Goal: Book appointment/travel/reservation

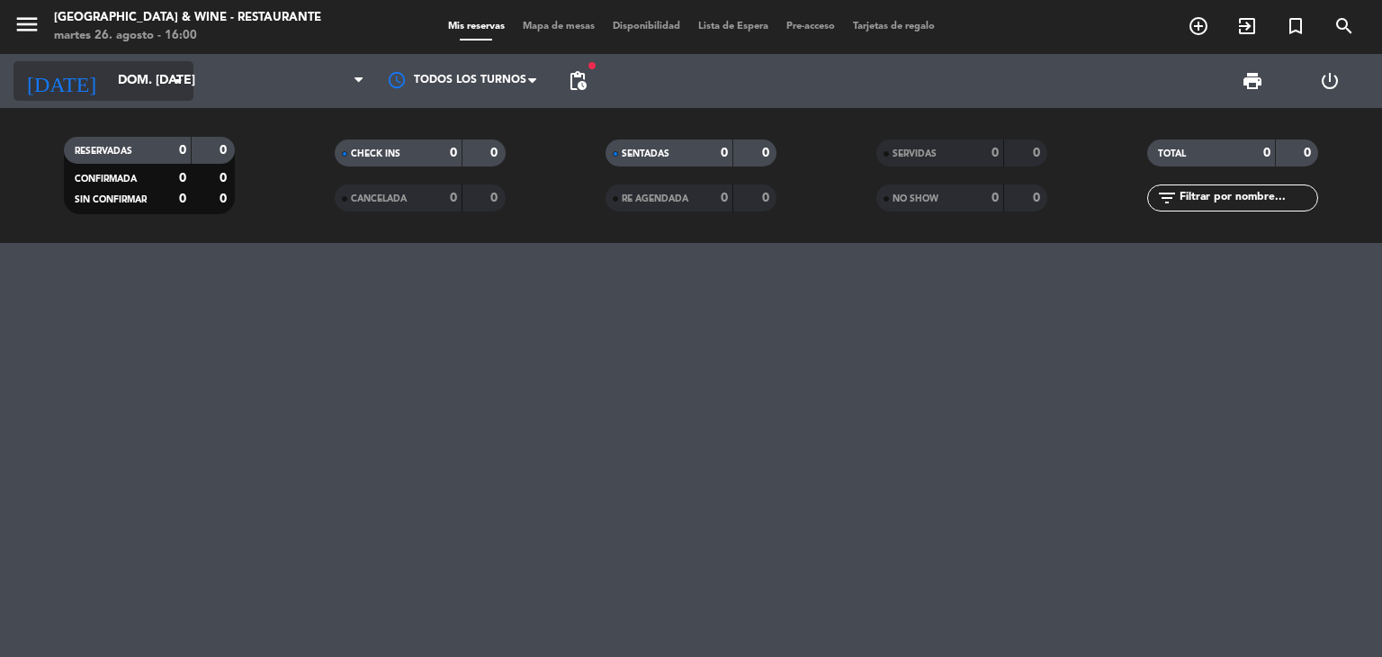
click at [109, 73] on input "dom. [DATE]" at bounding box center [194, 81] width 171 height 32
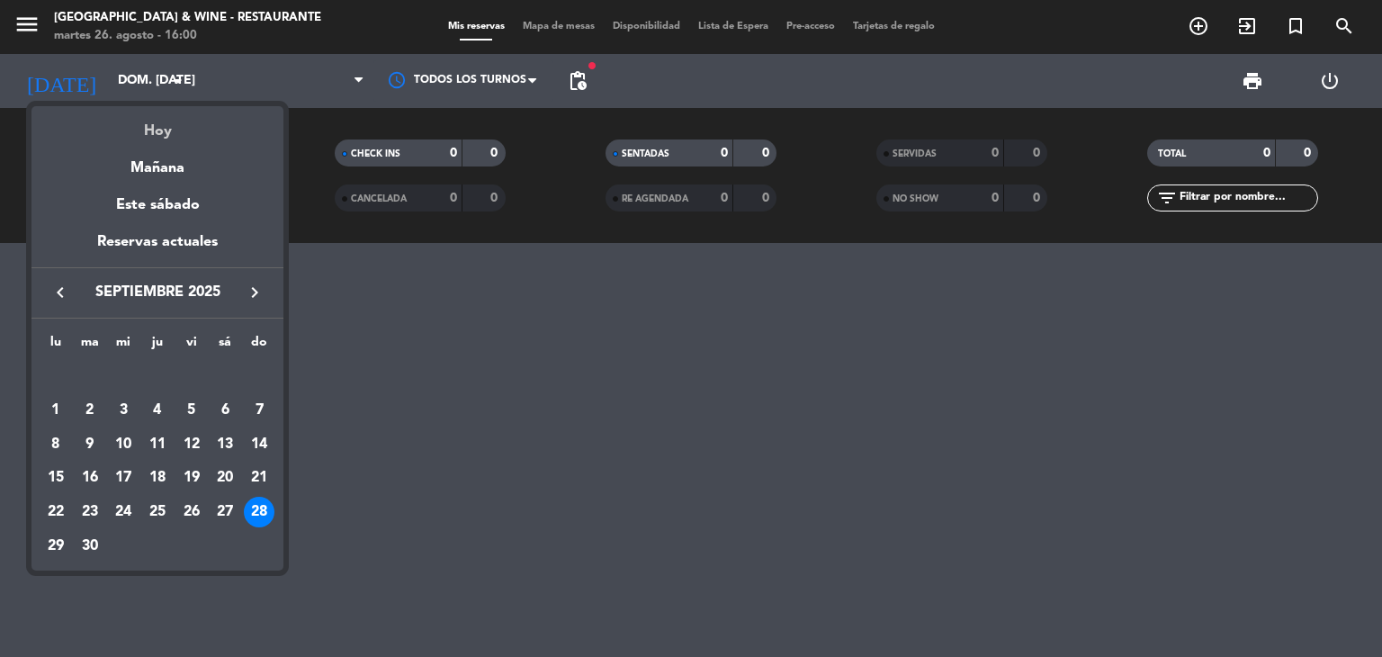
click at [158, 134] on div "Hoy" at bounding box center [157, 124] width 252 height 37
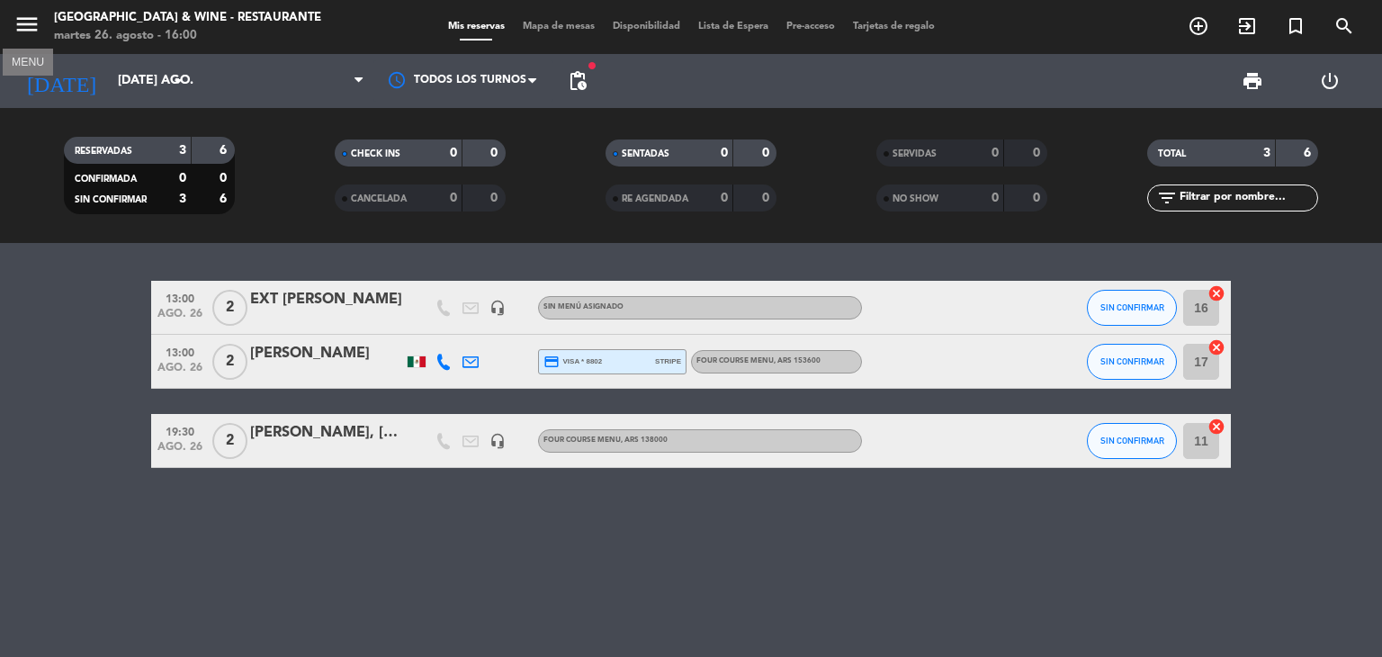
click at [39, 15] on icon "menu" at bounding box center [26, 24] width 27 height 27
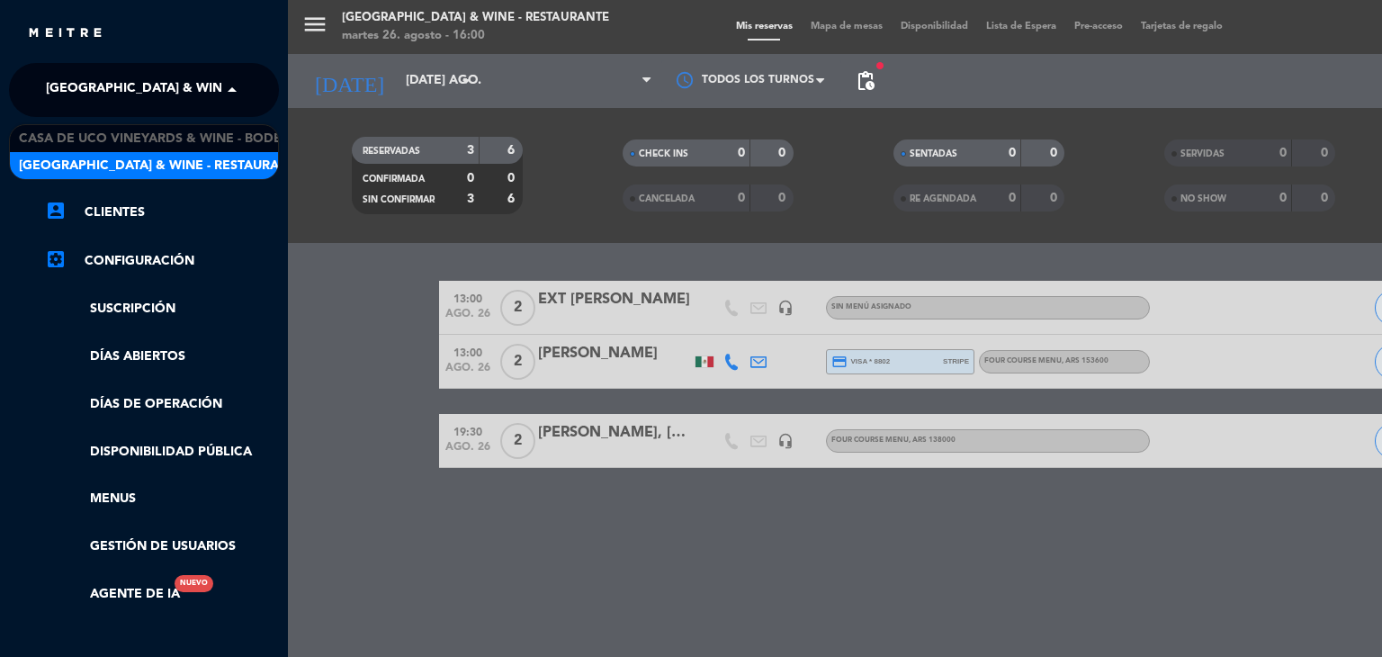
click at [177, 97] on span "[GEOGRAPHIC_DATA] & Wine - Restaurante" at bounding box center [188, 90] width 285 height 38
click at [164, 164] on span "[GEOGRAPHIC_DATA] & Wine - Restaurante" at bounding box center [161, 166] width 285 height 21
click at [157, 100] on span "[GEOGRAPHIC_DATA] & Wine - Restaurante" at bounding box center [188, 90] width 285 height 38
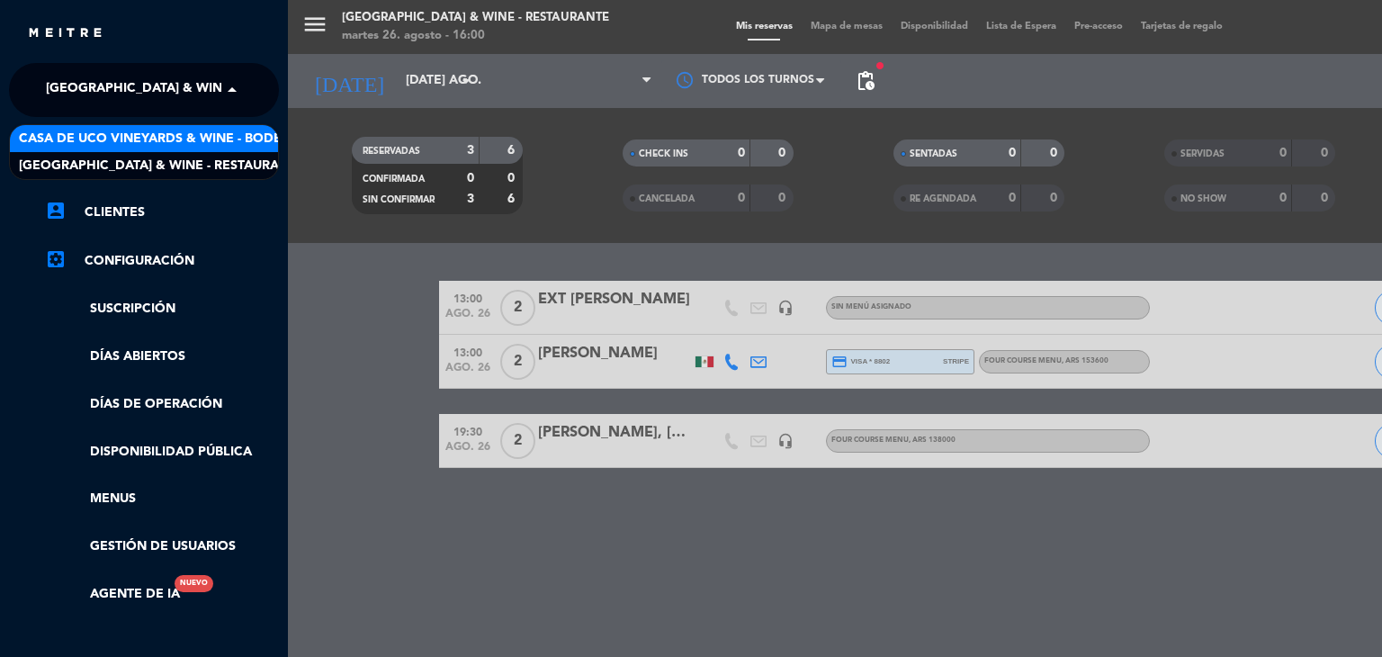
click at [166, 130] on span "Casa de Uco Vineyards & Wine - Bodega" at bounding box center [160, 139] width 282 height 21
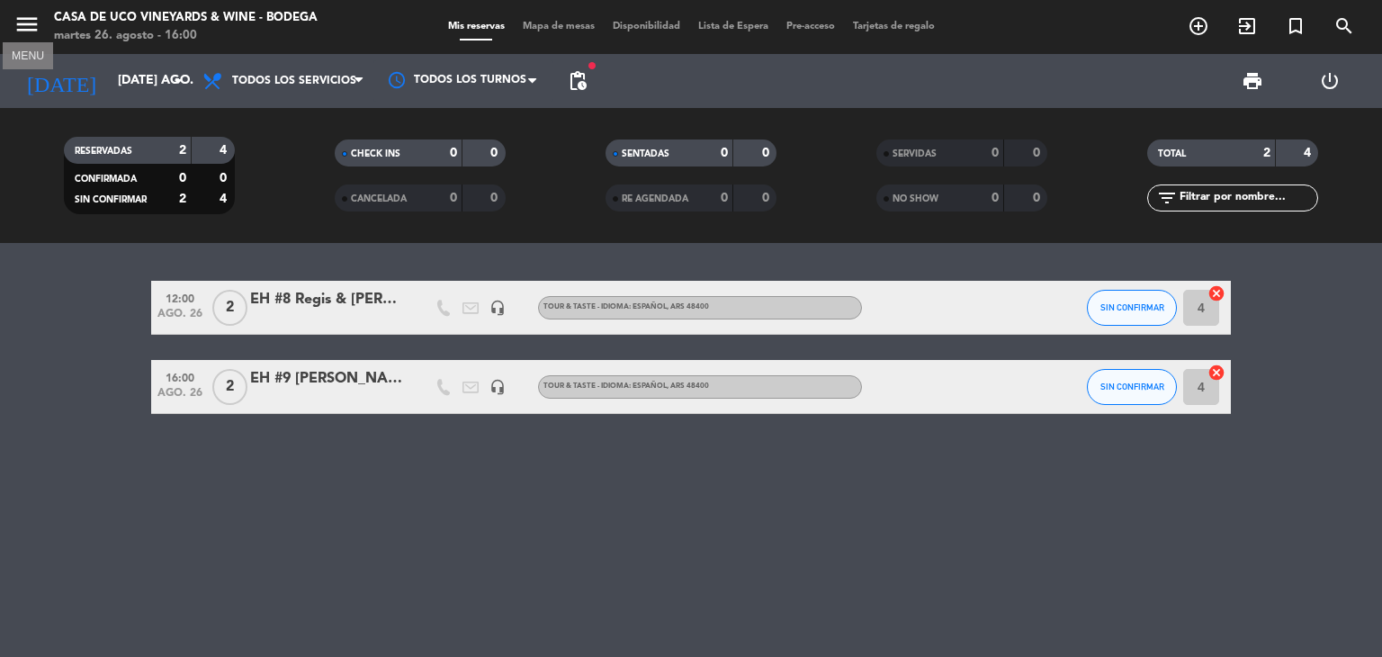
click at [34, 33] on icon "menu" at bounding box center [26, 24] width 27 height 27
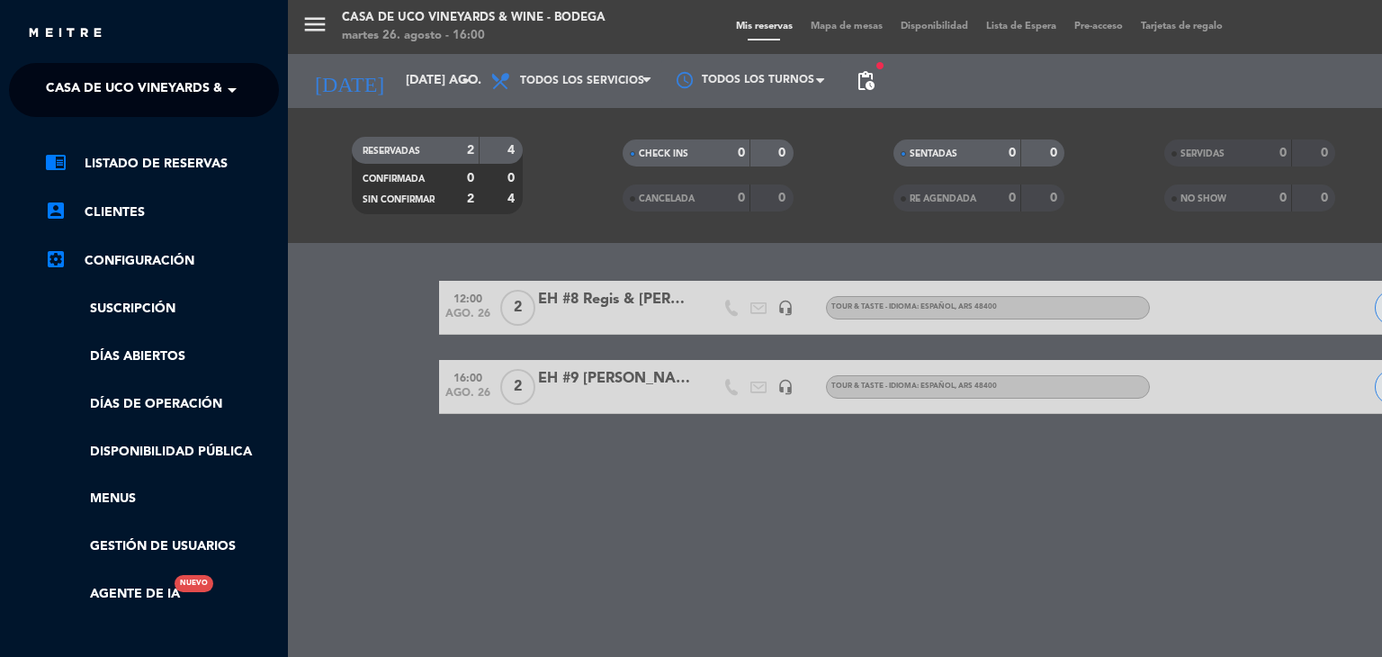
click at [108, 96] on span "Casa de Uco Vineyards & Wine - Bodega" at bounding box center [187, 90] width 282 height 38
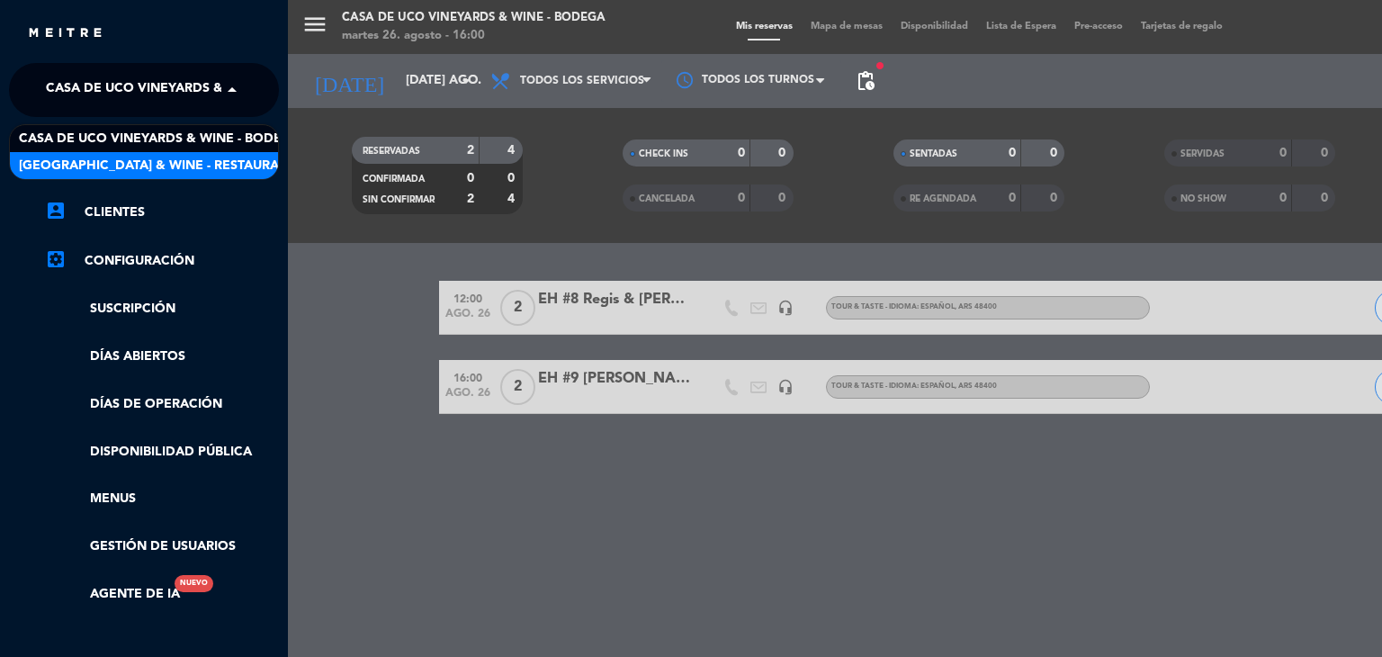
click at [129, 161] on span "[GEOGRAPHIC_DATA] & Wine - Restaurante" at bounding box center [161, 166] width 285 height 21
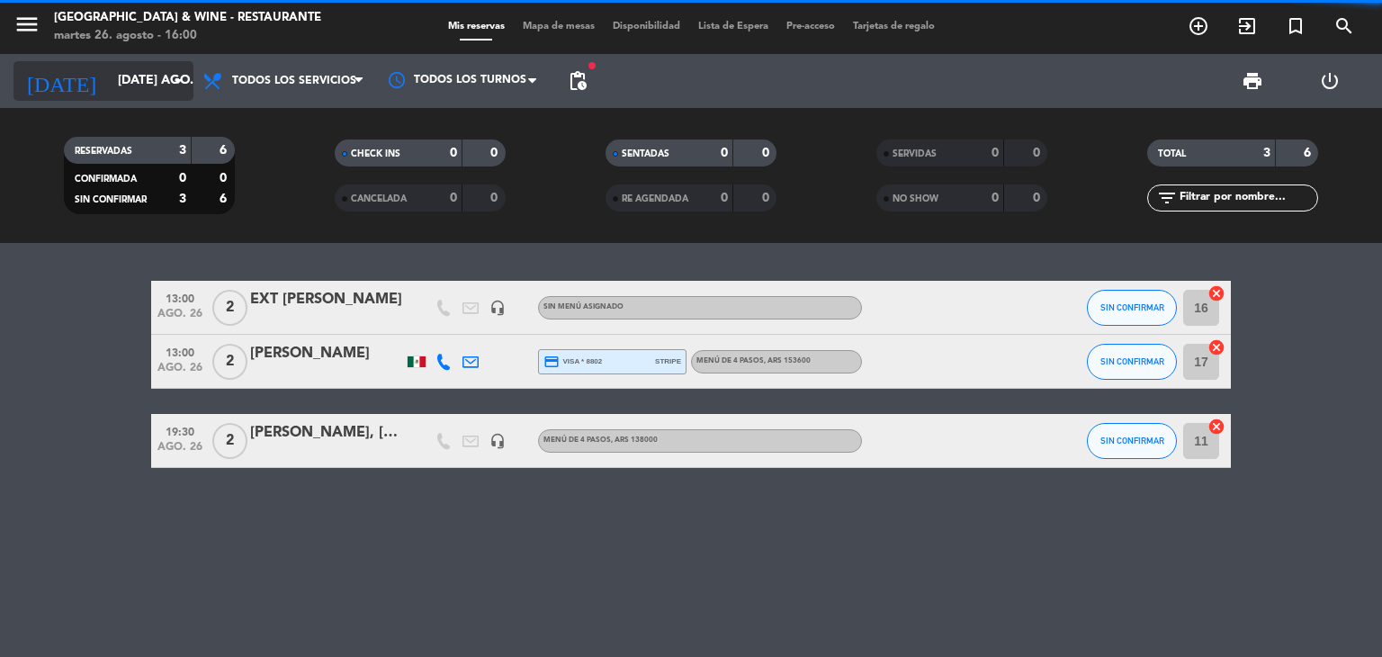
click at [109, 69] on input "[DATE] ago." at bounding box center [194, 81] width 171 height 32
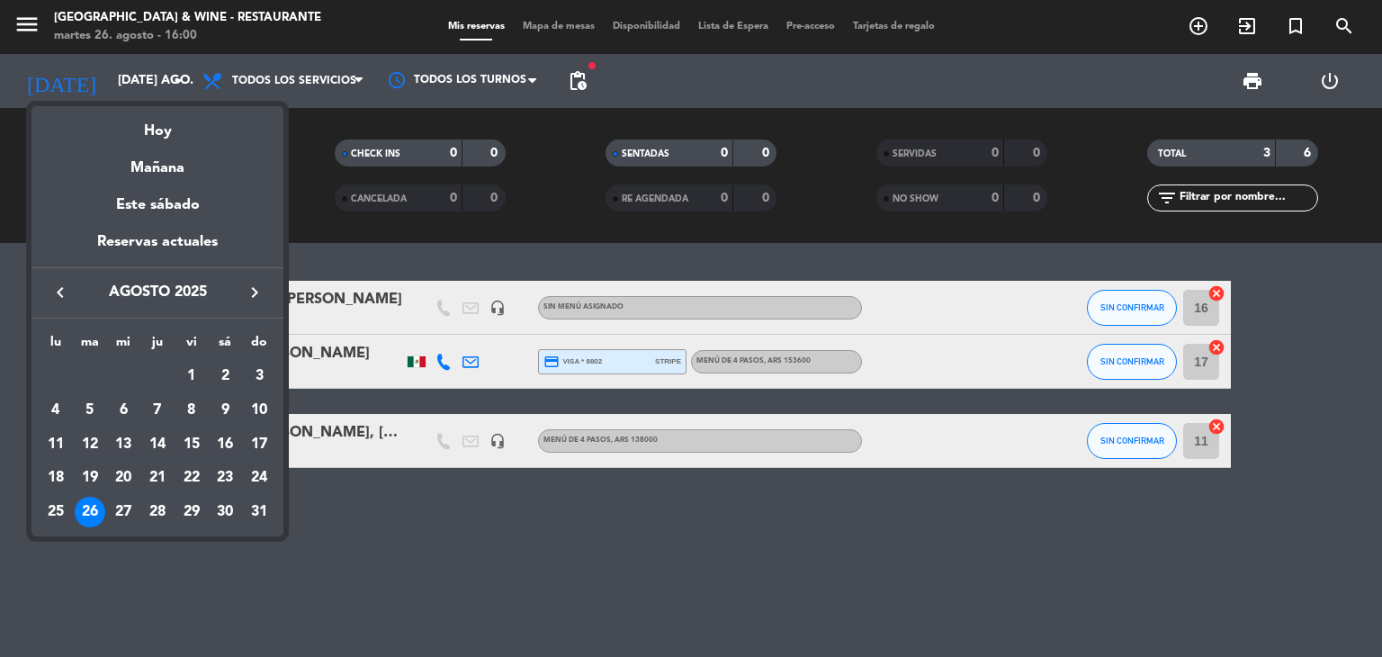
click at [255, 296] on icon "keyboard_arrow_right" at bounding box center [255, 293] width 22 height 22
click at [261, 508] on div "28" at bounding box center [259, 512] width 31 height 31
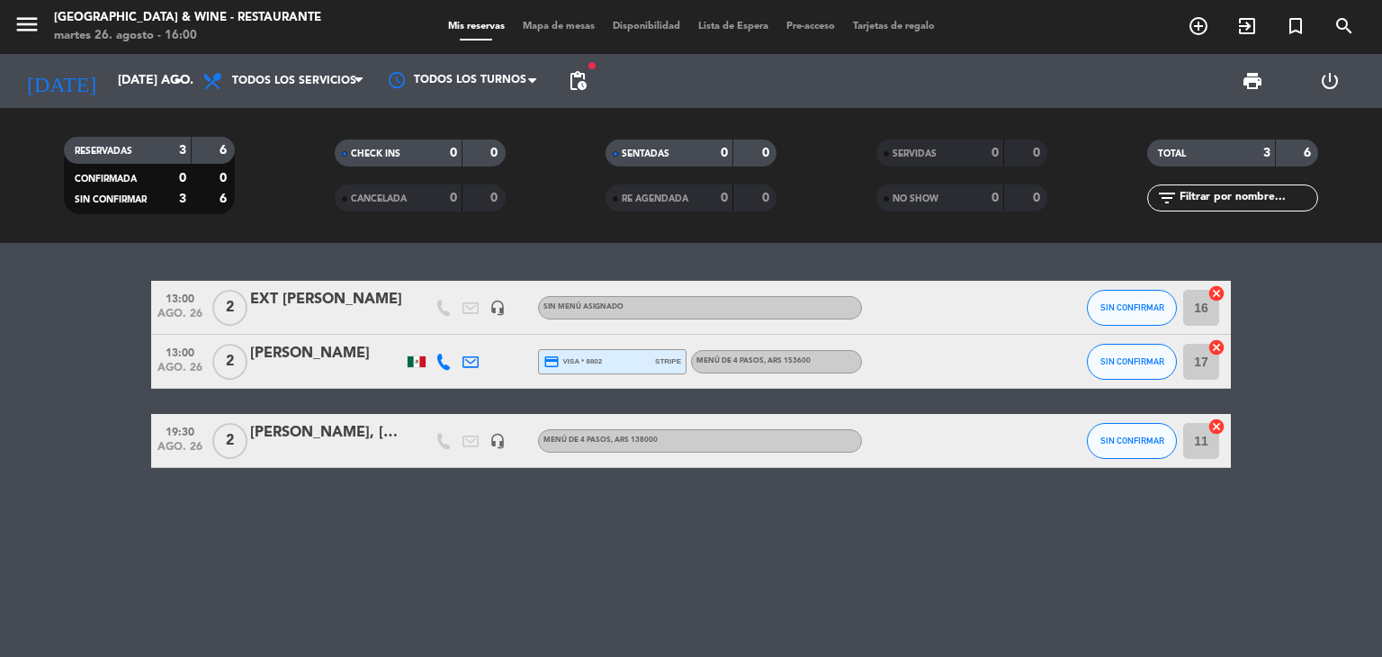
type input "dom. [DATE]"
